Goal: Book appointment/travel/reservation

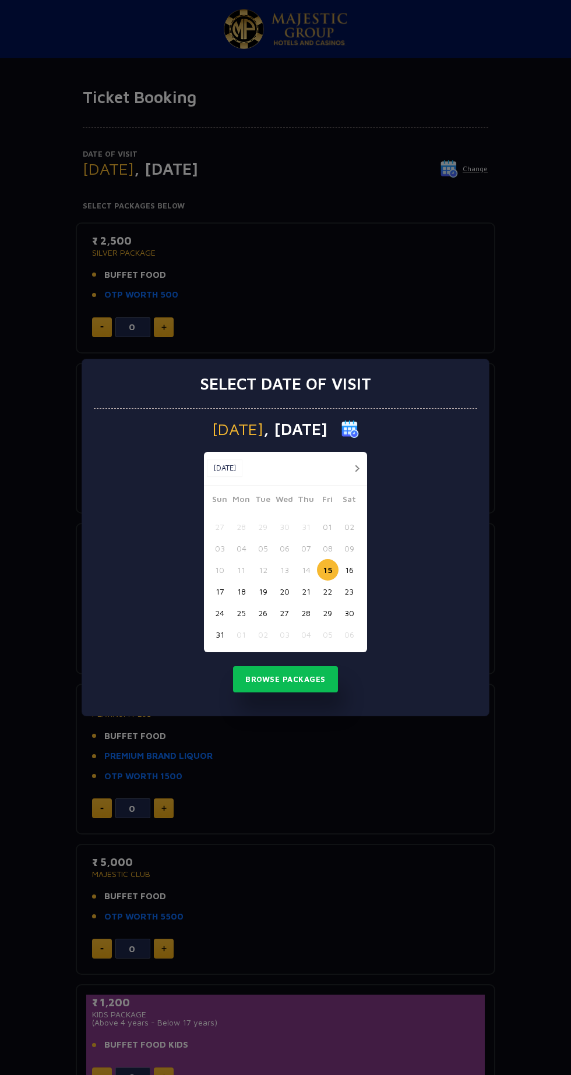
click at [338, 753] on div "Select date of visit Friday , 15 Aug 2025 Aug, 2025 Aug, 2025 Sun Mon Tue Wed T…" at bounding box center [285, 537] width 571 height 1075
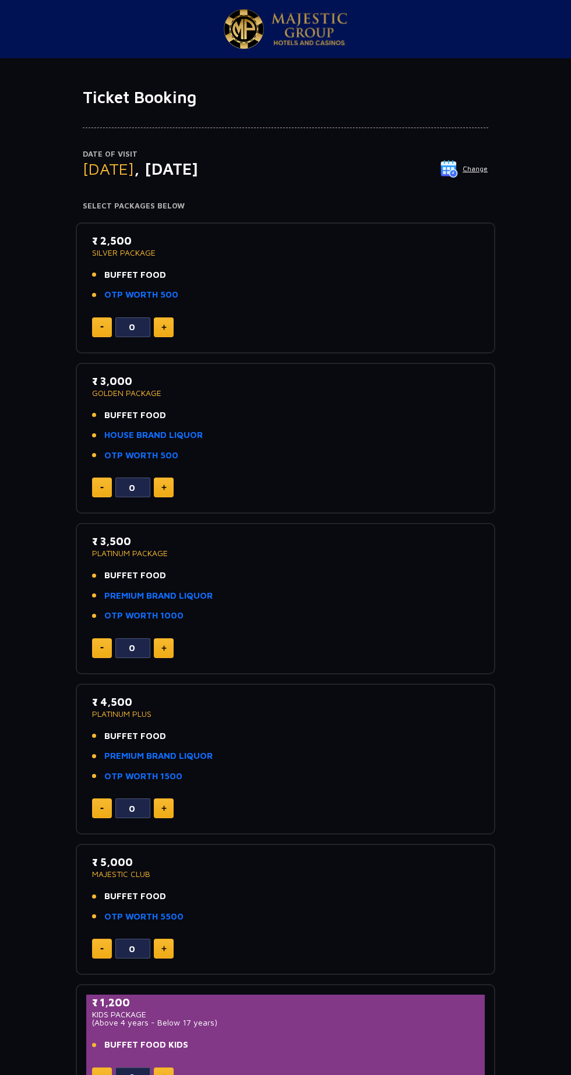
click at [471, 154] on p "Date of Visit" at bounding box center [285, 155] width 405 height 12
click at [454, 171] on img at bounding box center [448, 168] width 17 height 17
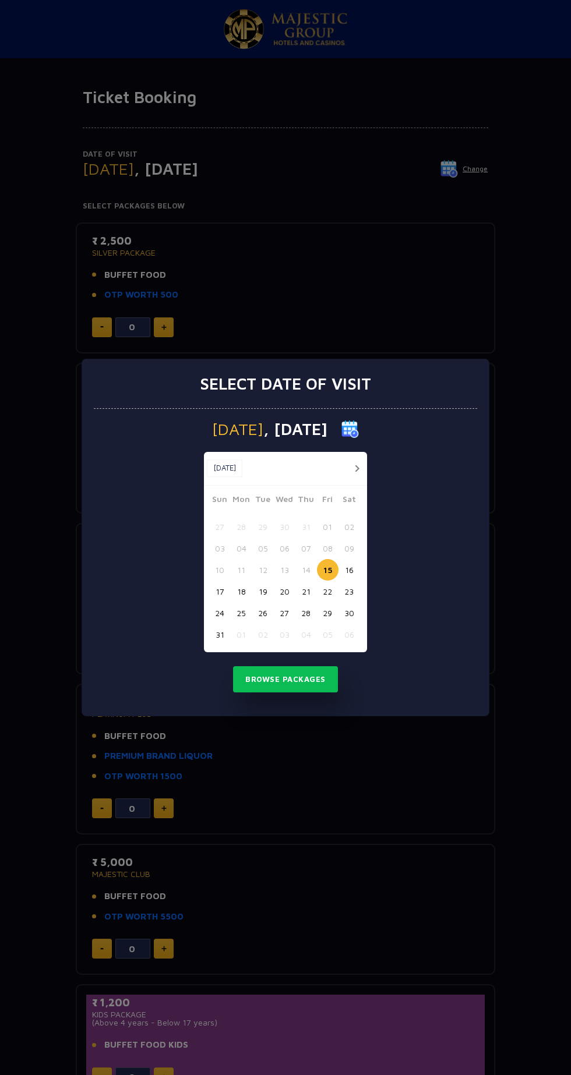
click at [355, 571] on button "16" at bounding box center [349, 570] width 22 height 22
click at [312, 683] on button "Browse Packages" at bounding box center [285, 679] width 105 height 27
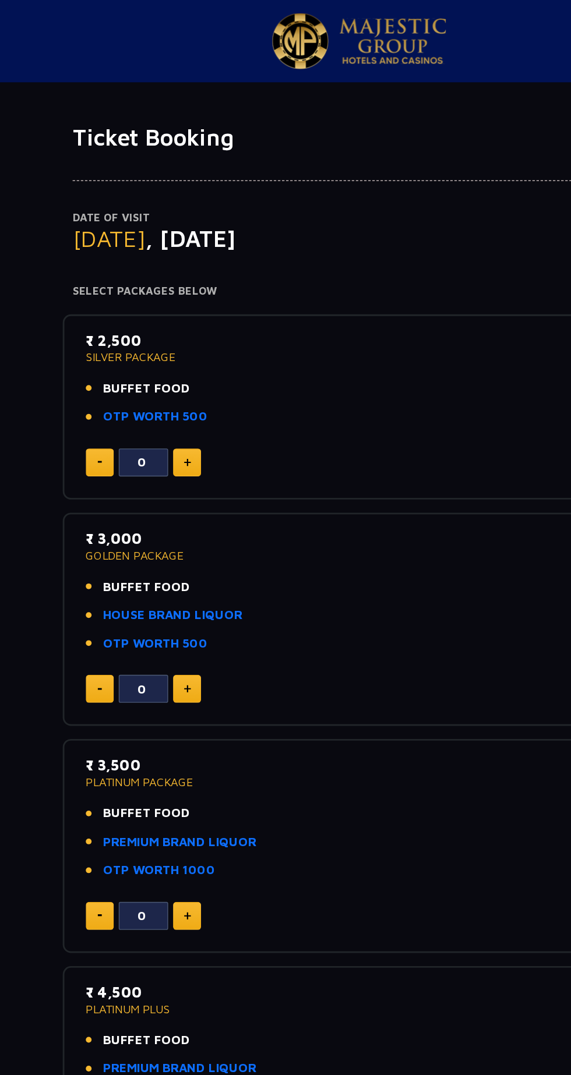
click at [163, 487] on img at bounding box center [163, 488] width 5 height 6
type input "1"
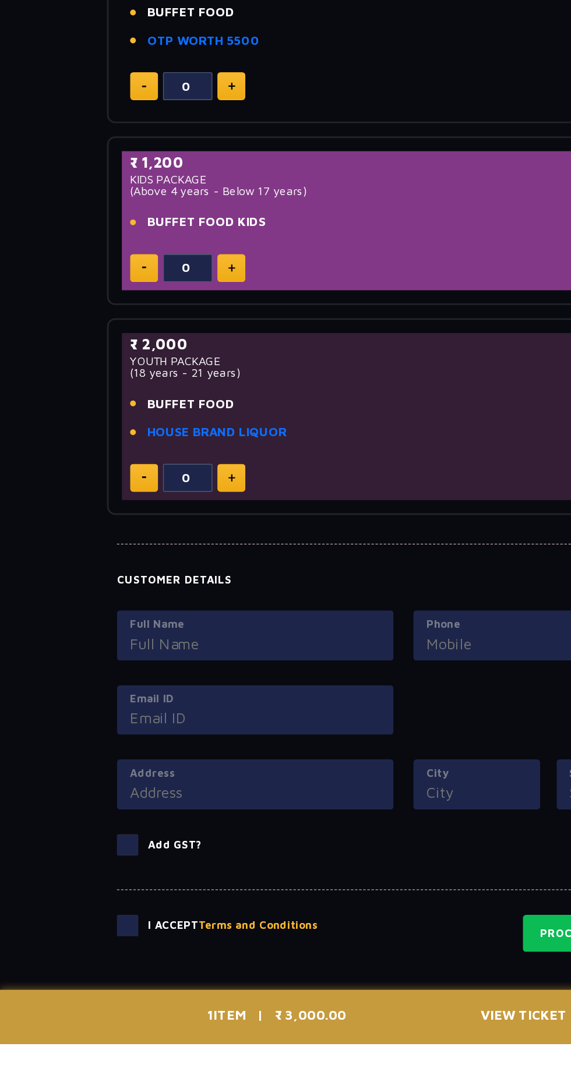
scroll to position [612, 0]
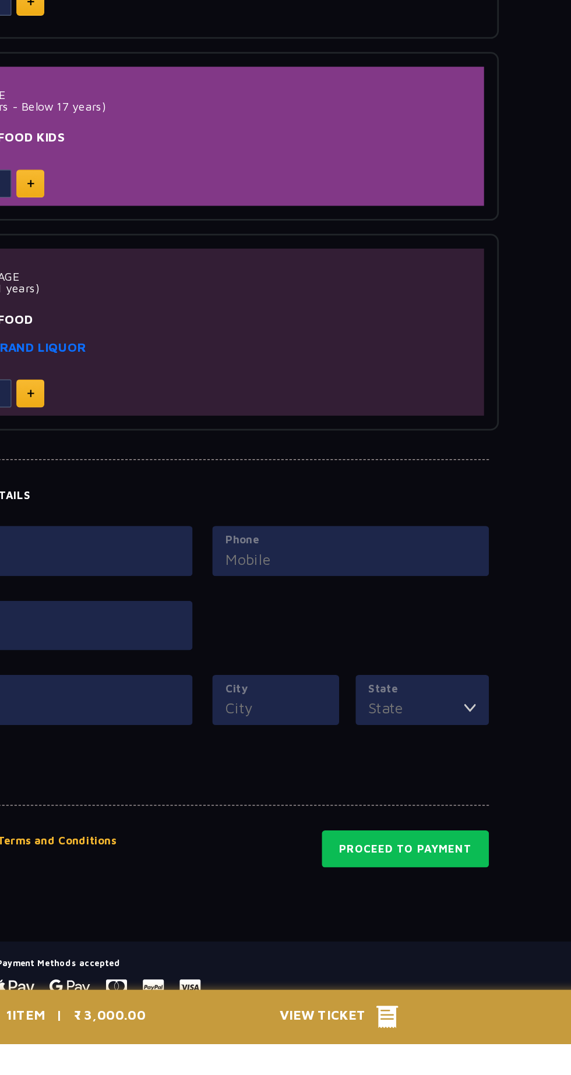
click at [392, 1065] on span "View Ticket" at bounding box center [374, 1055] width 68 height 17
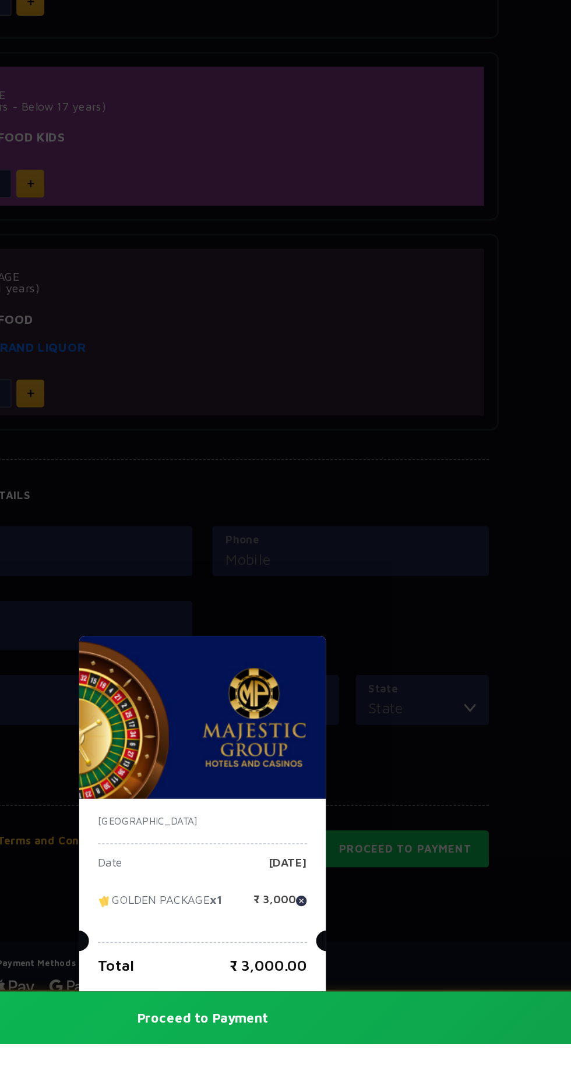
click at [413, 1075] on button "Proceed to Payment" at bounding box center [285, 1056] width 571 height 37
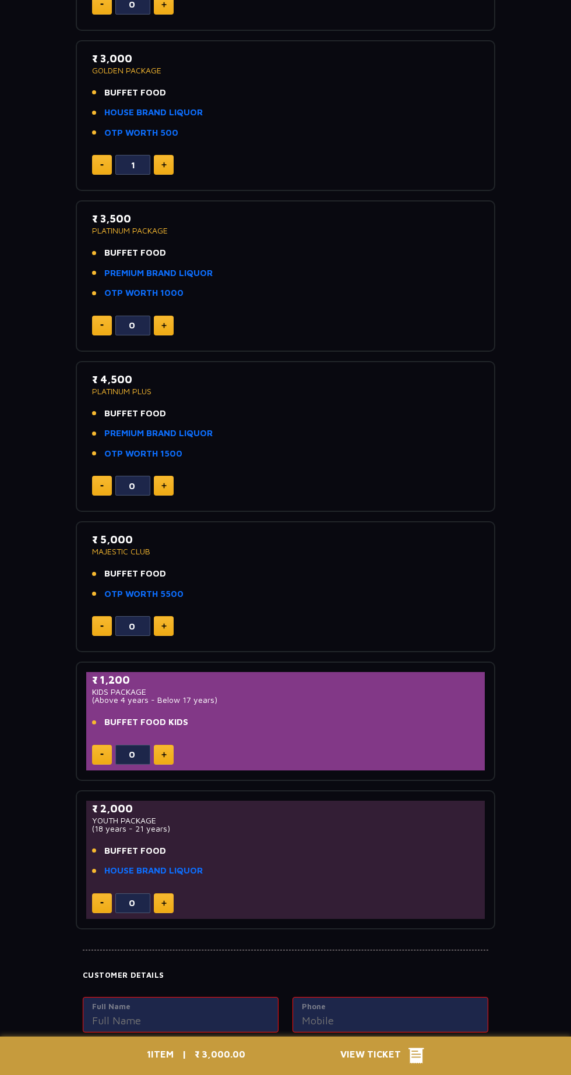
scroll to position [0, 0]
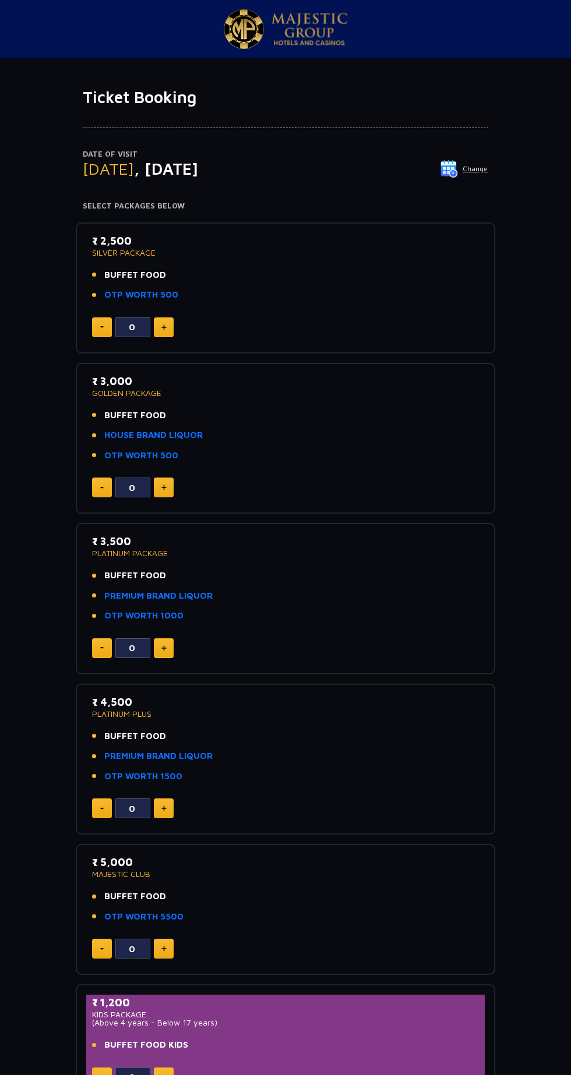
click at [454, 168] on img at bounding box center [448, 168] width 17 height 17
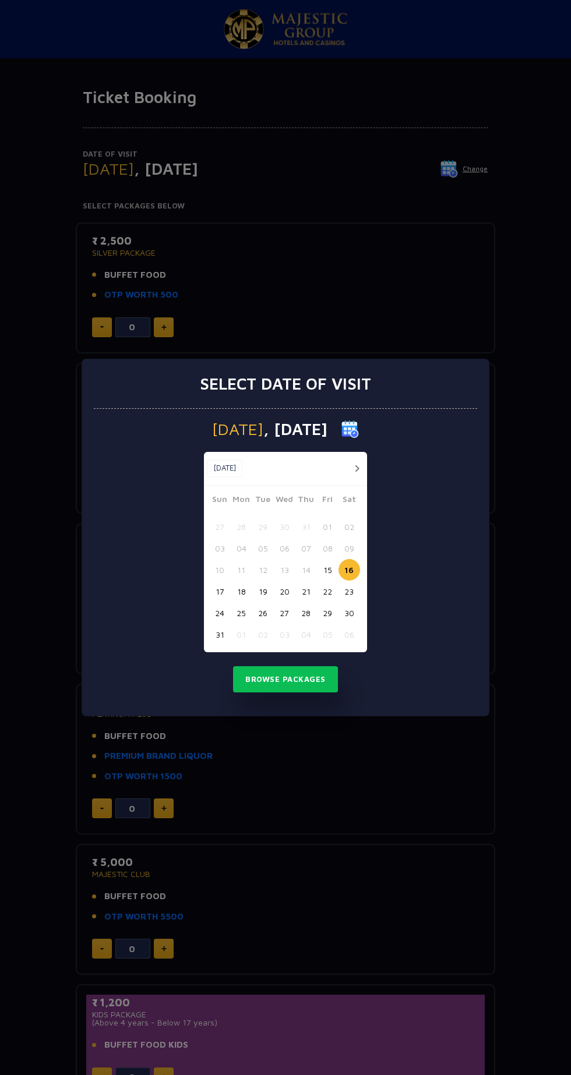
click at [357, 468] on button "button" at bounding box center [356, 468] width 15 height 15
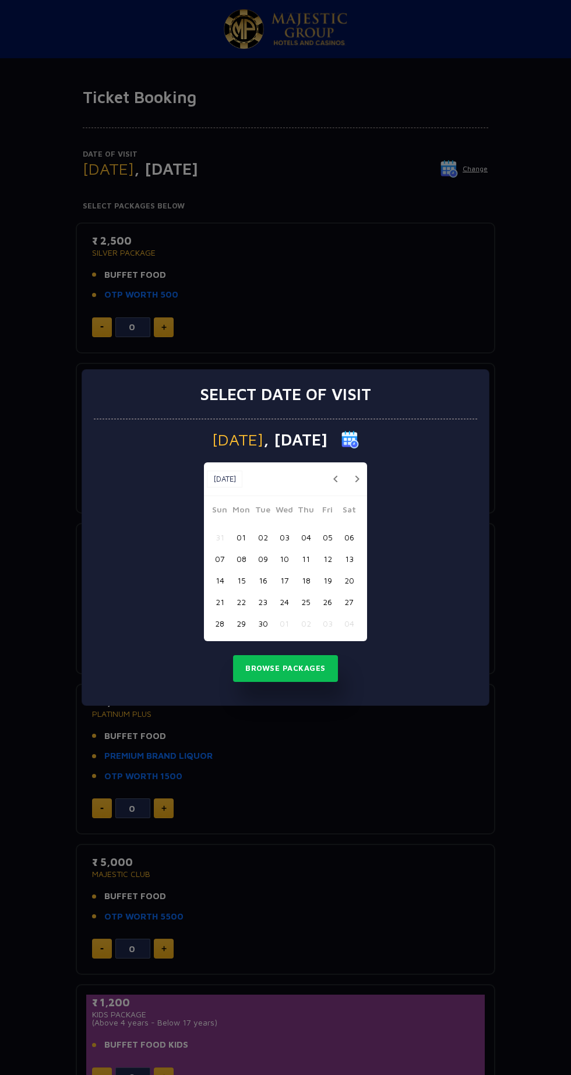
click at [354, 581] on button "20" at bounding box center [349, 581] width 22 height 22
click at [312, 673] on button "Browse Packages" at bounding box center [285, 668] width 105 height 27
